Goal: Task Accomplishment & Management: Manage account settings

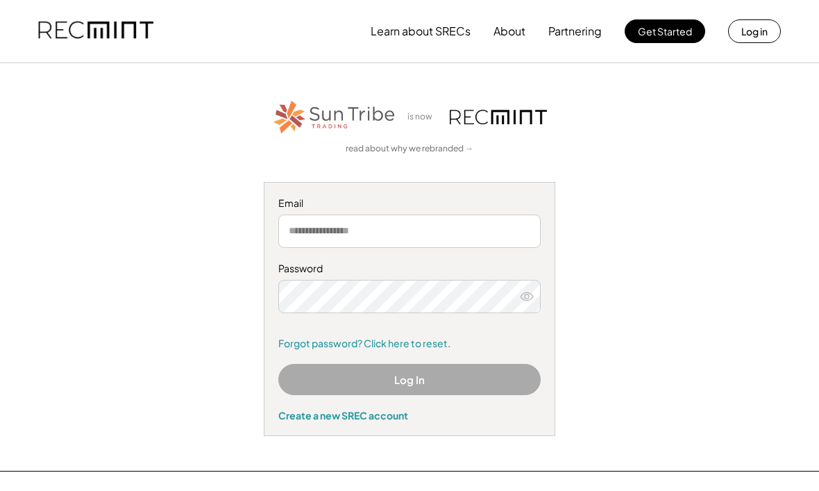
click at [506, 235] on input "email" at bounding box center [409, 231] width 262 height 33
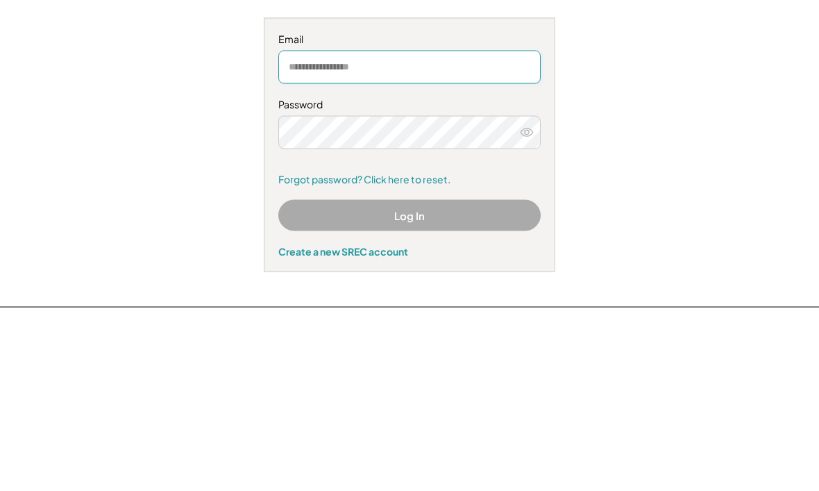
click at [503, 364] on button "Log In" at bounding box center [409, 379] width 262 height 31
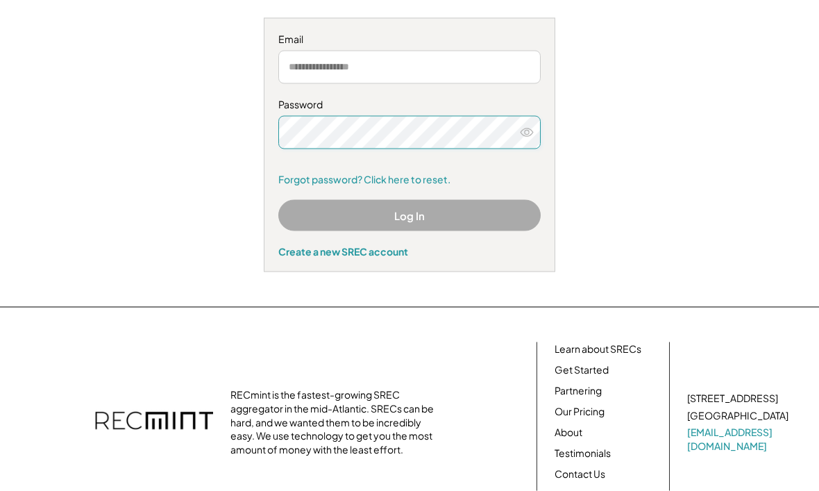
click at [509, 219] on button "Log In" at bounding box center [409, 215] width 262 height 31
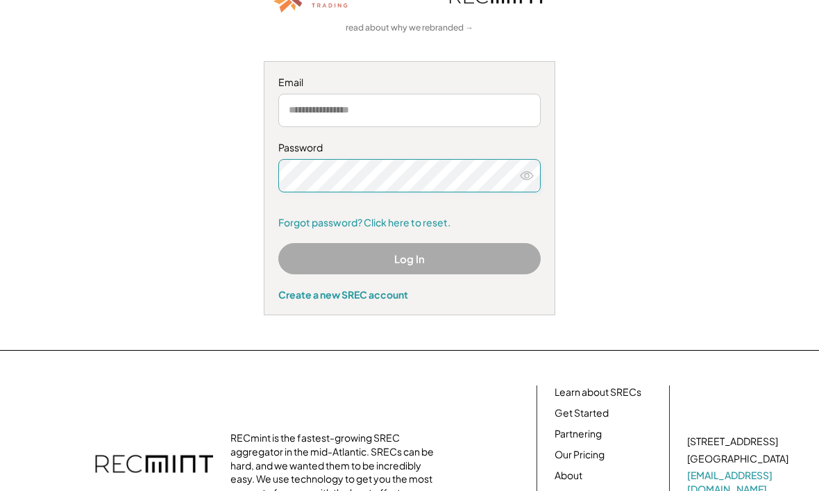
scroll to position [76, 0]
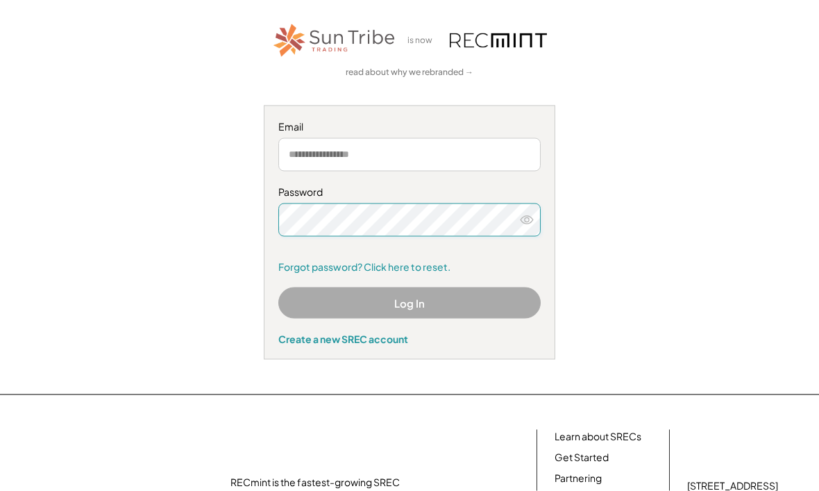
click at [488, 153] on input "email" at bounding box center [409, 154] width 262 height 33
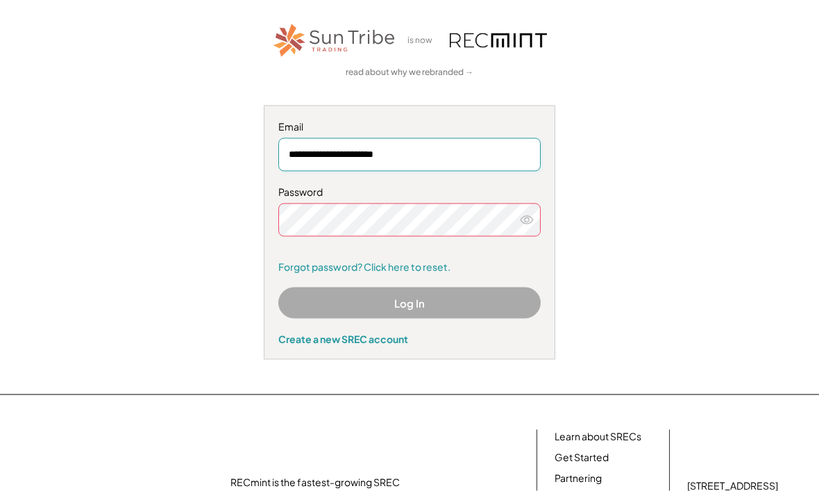
scroll to position [69, 0]
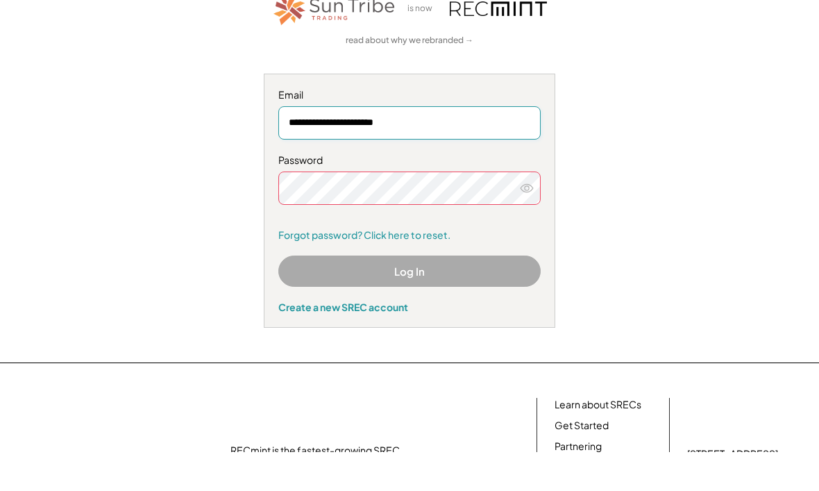
type input "**********"
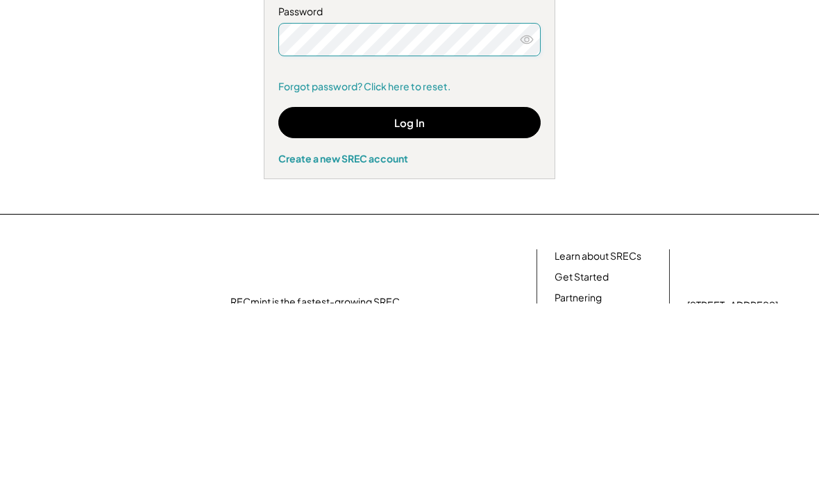
click at [495, 294] on button "Log In" at bounding box center [409, 309] width 262 height 31
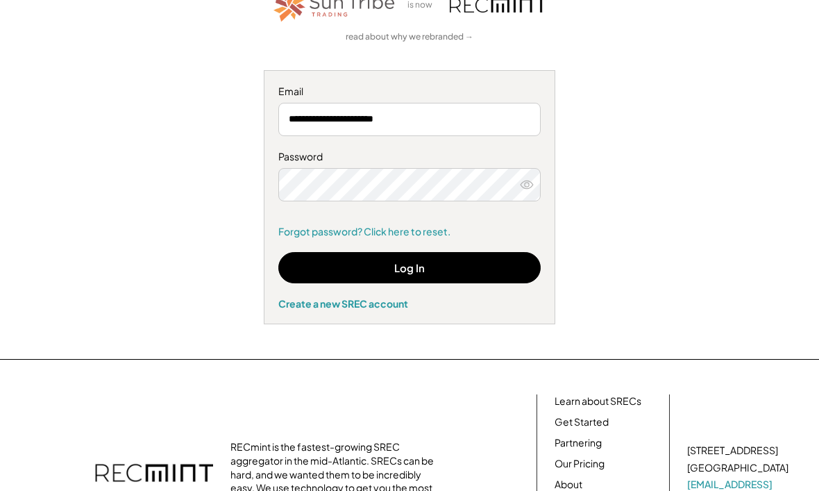
scroll to position [0, 0]
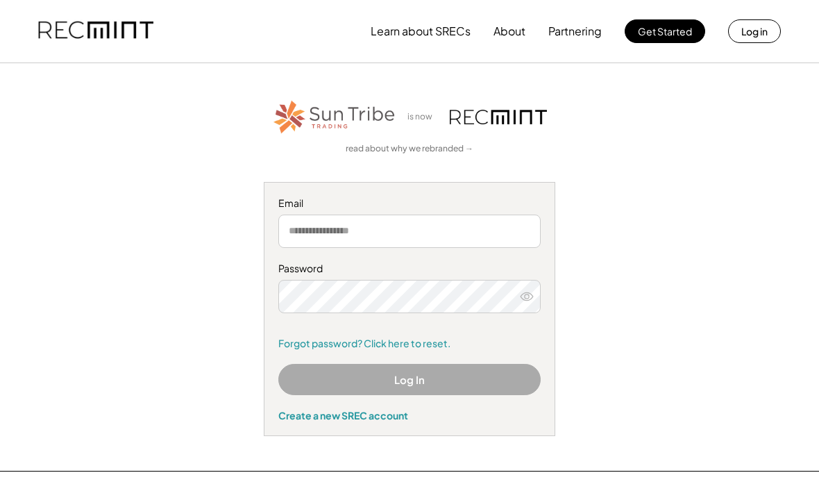
click at [510, 233] on input "email" at bounding box center [409, 231] width 262 height 33
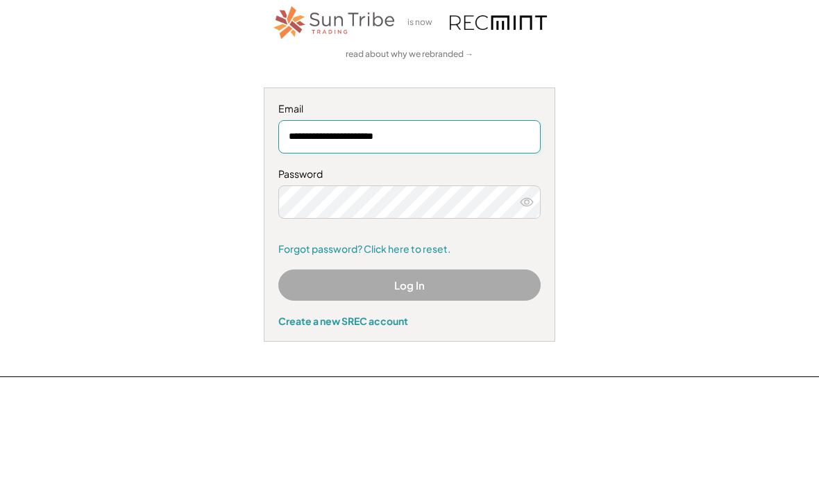
type input "**********"
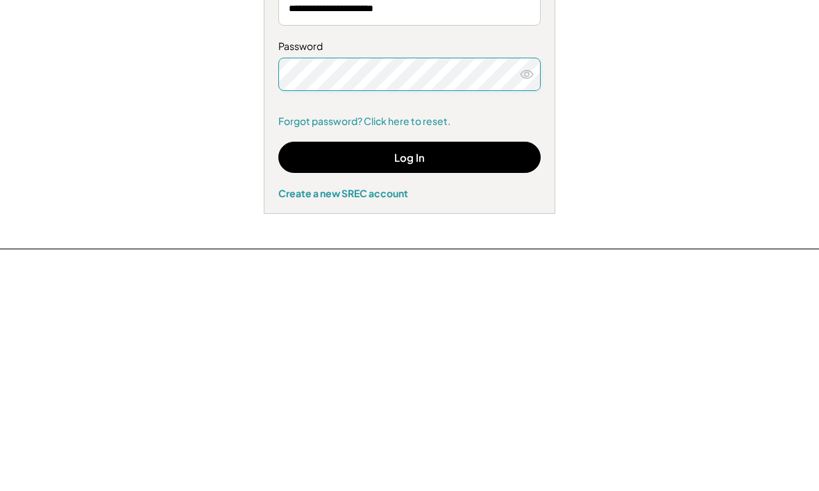
click at [491, 364] on button "Log In" at bounding box center [409, 379] width 262 height 31
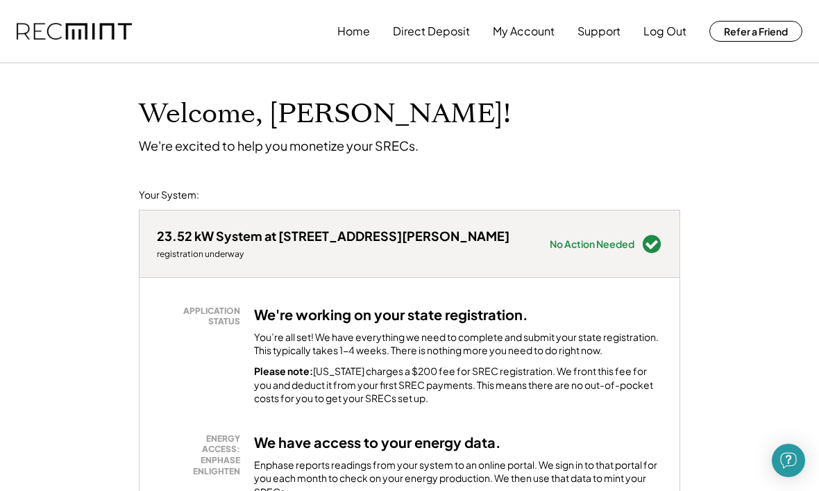
click at [442, 37] on button "Direct Deposit" at bounding box center [431, 31] width 77 height 28
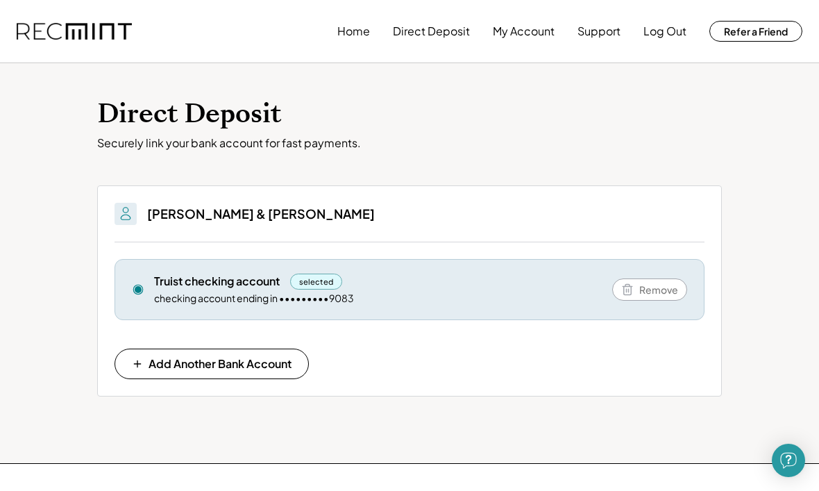
click at [526, 31] on button "My Account" at bounding box center [524, 31] width 62 height 28
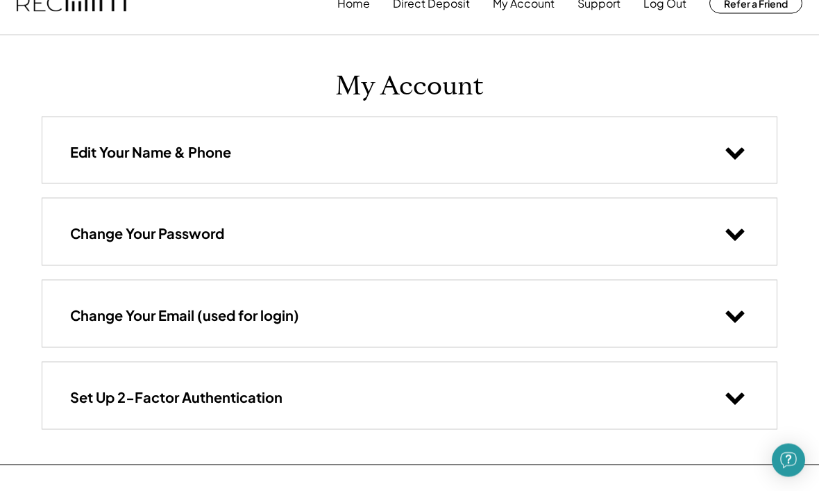
scroll to position [28, 0]
click at [733, 142] on icon at bounding box center [735, 151] width 21 height 21
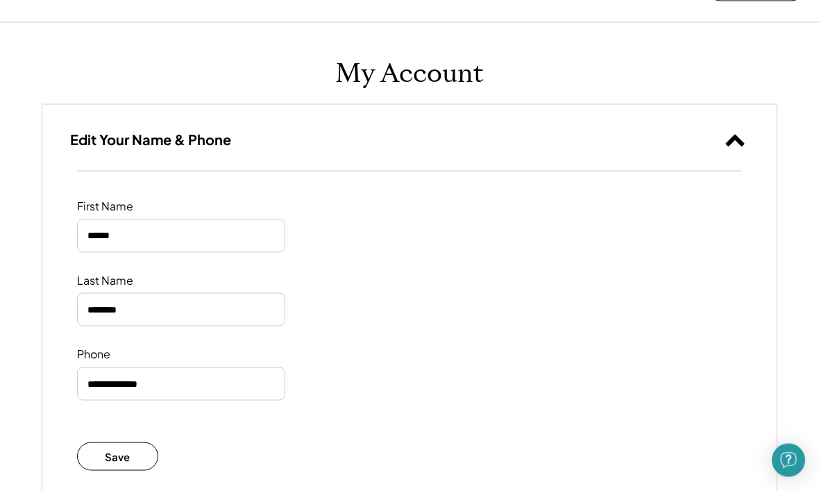
scroll to position [0, 0]
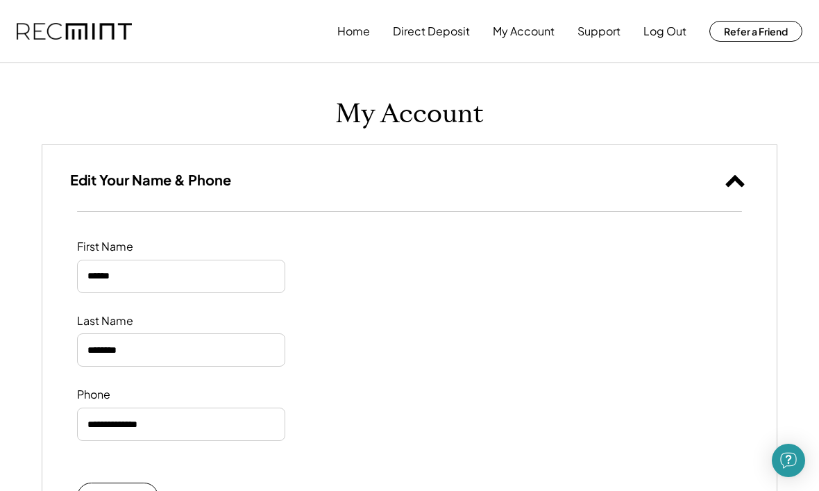
click at [354, 33] on button "Home" at bounding box center [353, 31] width 33 height 28
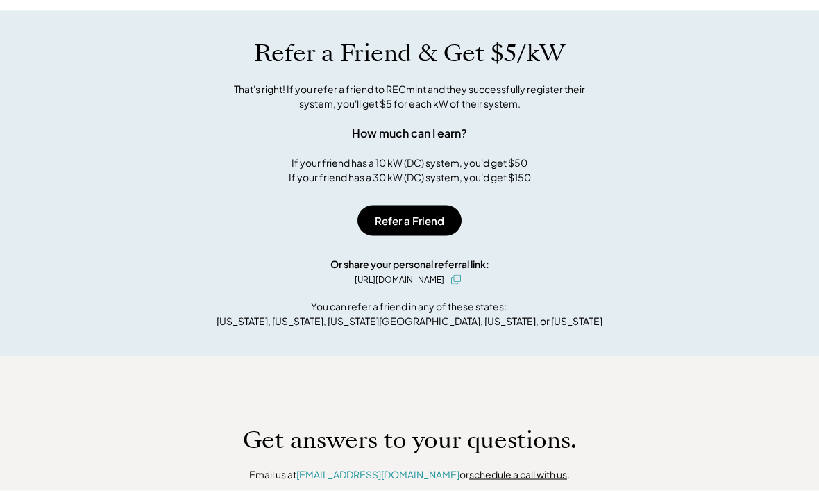
scroll to position [730, 0]
